Goal: Transaction & Acquisition: Purchase product/service

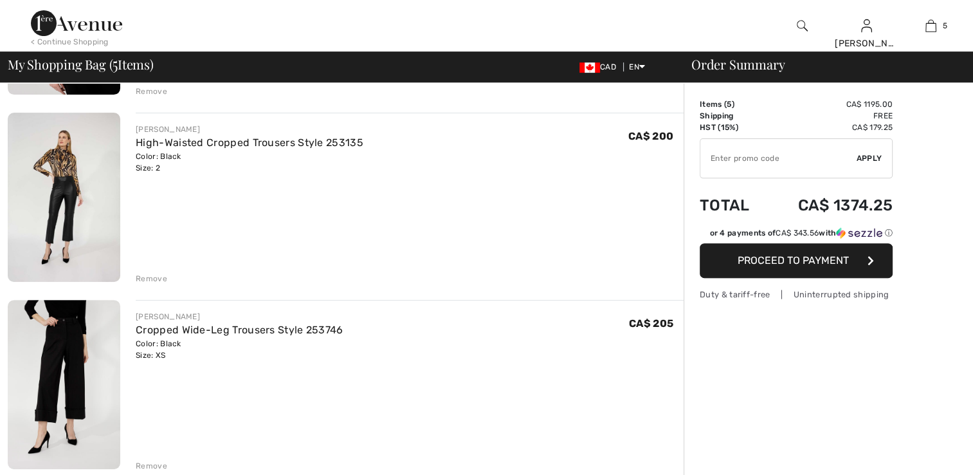
scroll to position [450, 0]
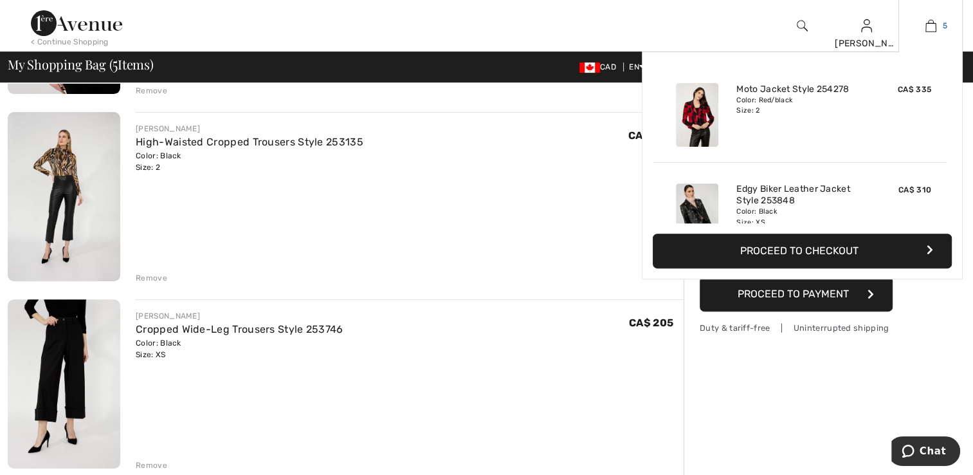
click at [926, 25] on img at bounding box center [931, 25] width 11 height 15
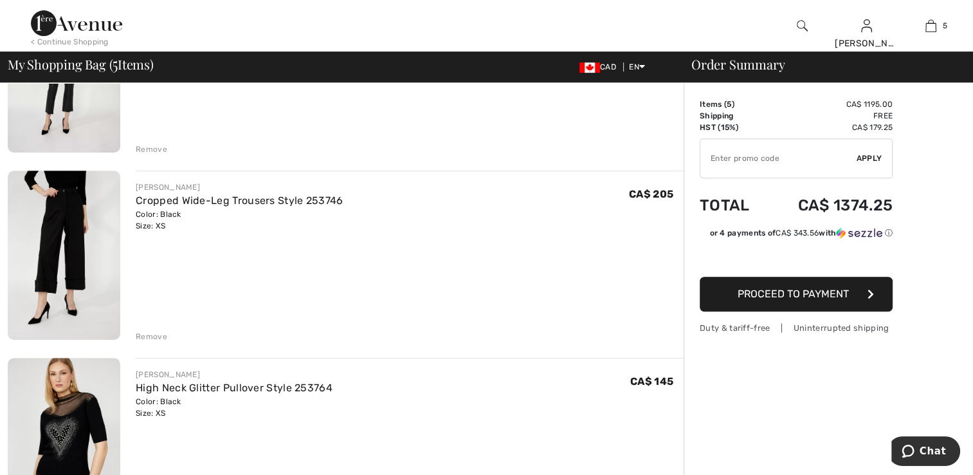
scroll to position [620, 0]
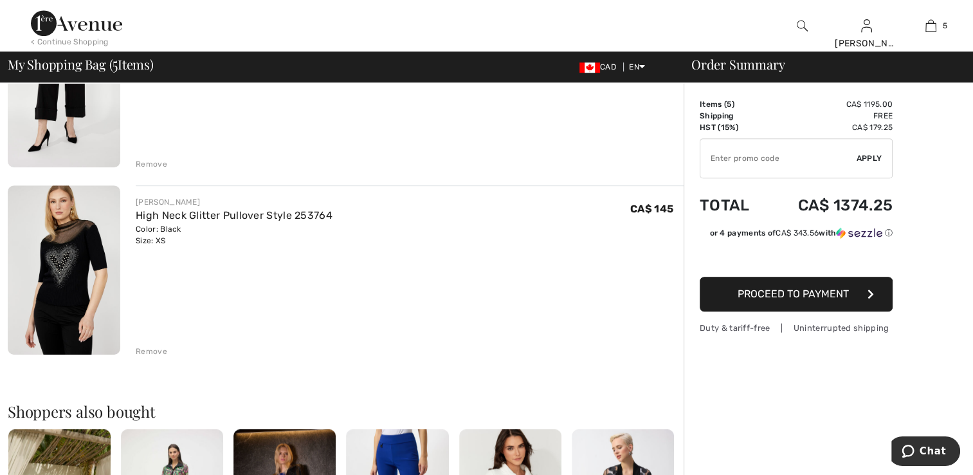
scroll to position [772, 0]
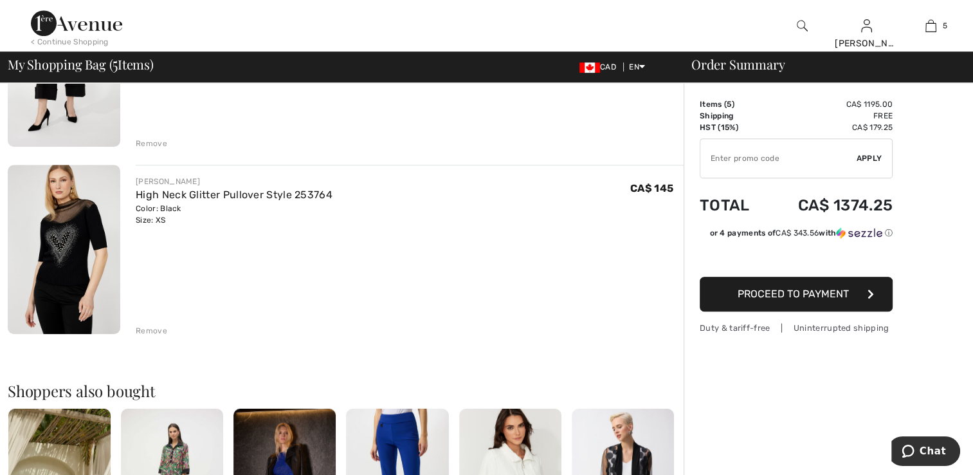
click at [165, 330] on div "Remove" at bounding box center [152, 331] width 32 height 12
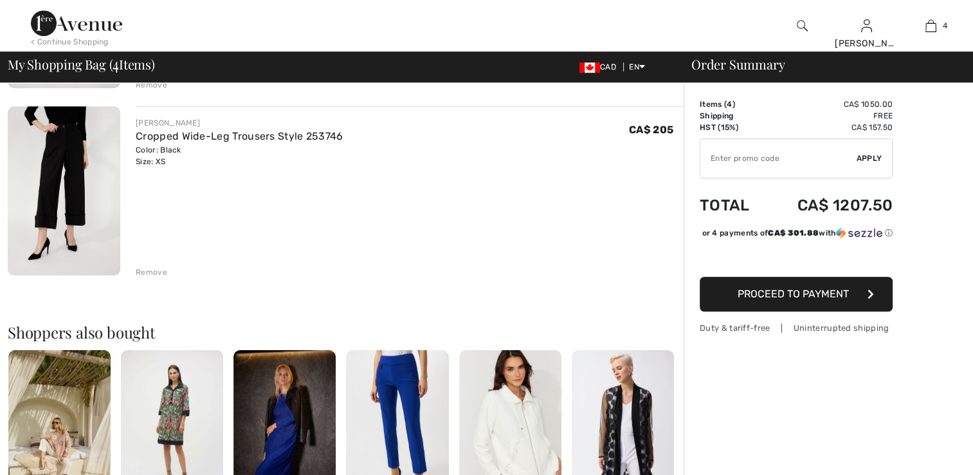
scroll to position [0, 0]
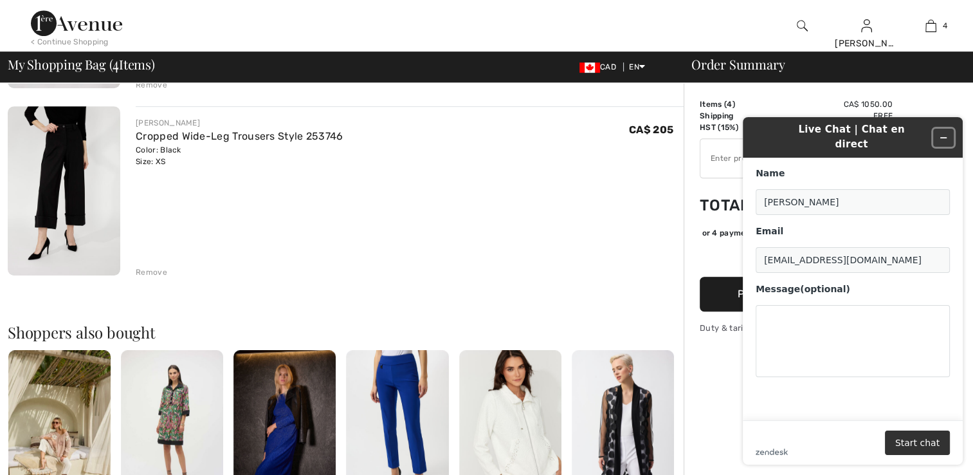
click at [942, 133] on icon "Minimize widget" at bounding box center [943, 137] width 9 height 9
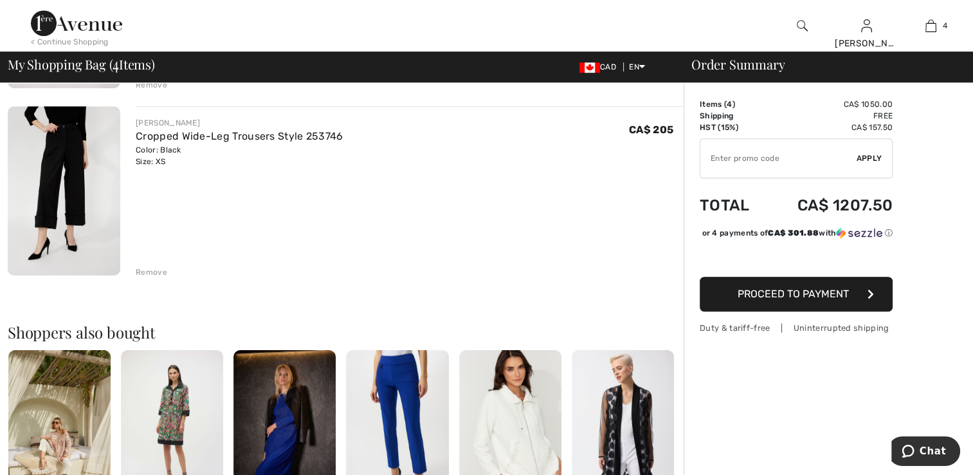
click at [79, 147] on img at bounding box center [64, 190] width 113 height 169
